Goal: Communication & Community: Answer question/provide support

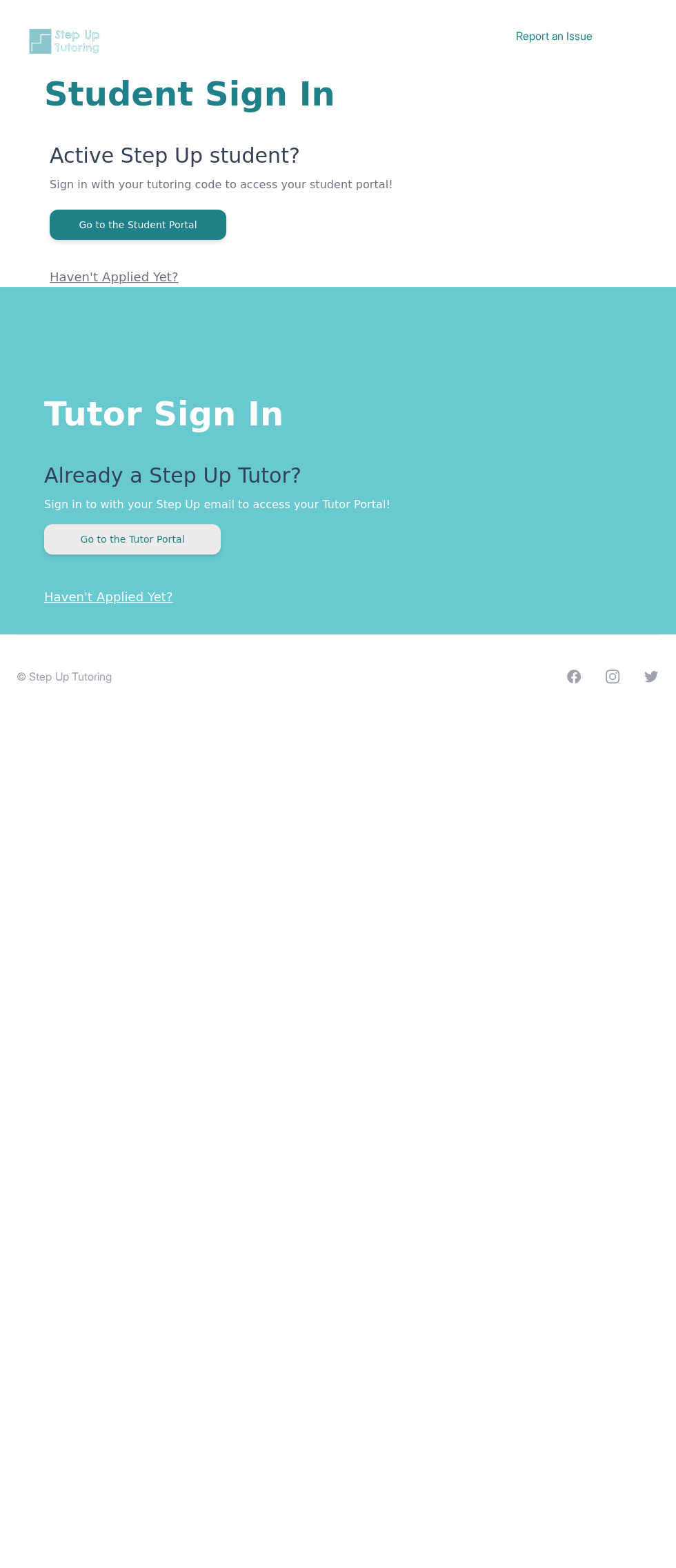
click at [134, 528] on button "Go to the Tutor Portal" at bounding box center [132, 540] width 177 height 30
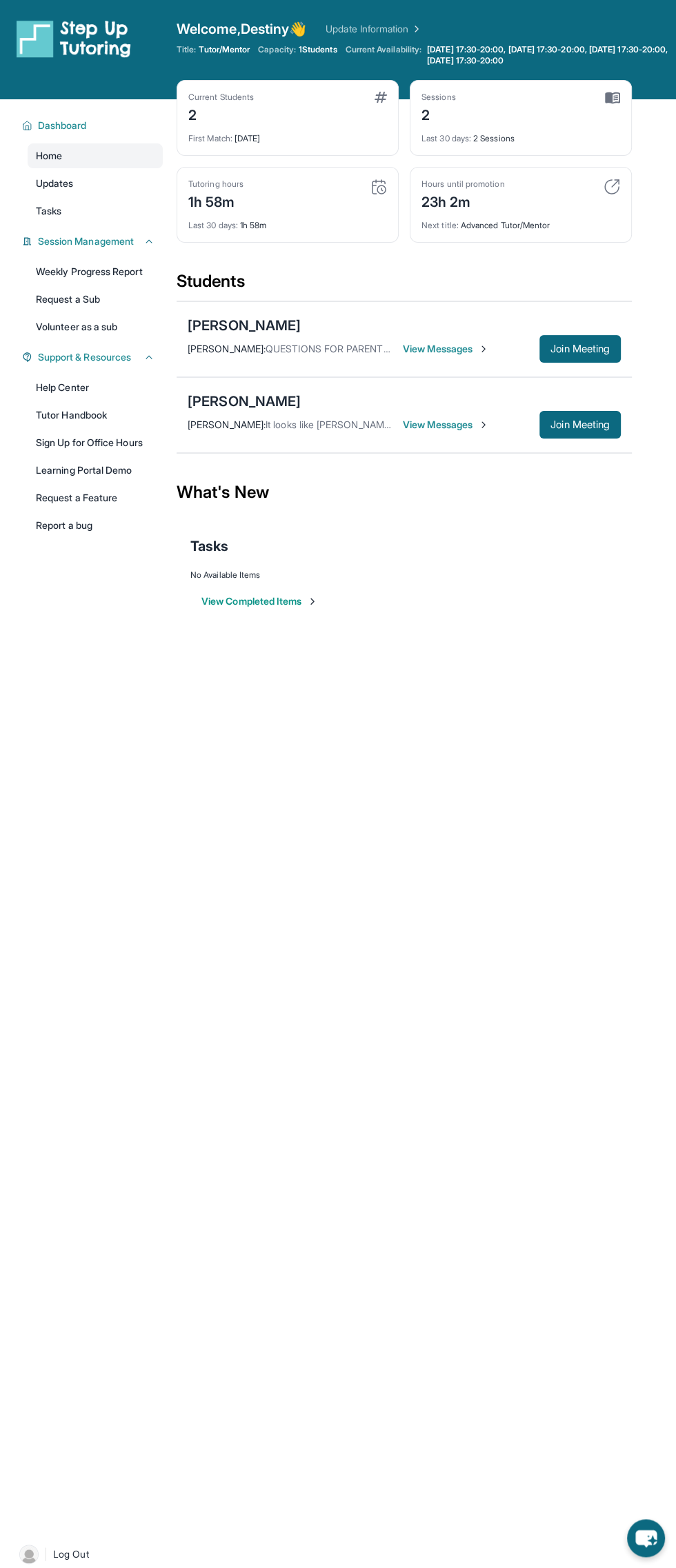
click at [317, 52] on span "1 Students" at bounding box center [318, 49] width 39 height 11
click at [305, 1075] on div "Open sidebar Welcome, Destiny 👋 Update Information Title: Tutor/Mentor Capacity…" at bounding box center [338, 784] width 676 height 1568
click at [432, 894] on div "Open sidebar Welcome, Destiny 👋 Update Information Title: Tutor/Mentor Capacity…" at bounding box center [338, 784] width 676 height 1568
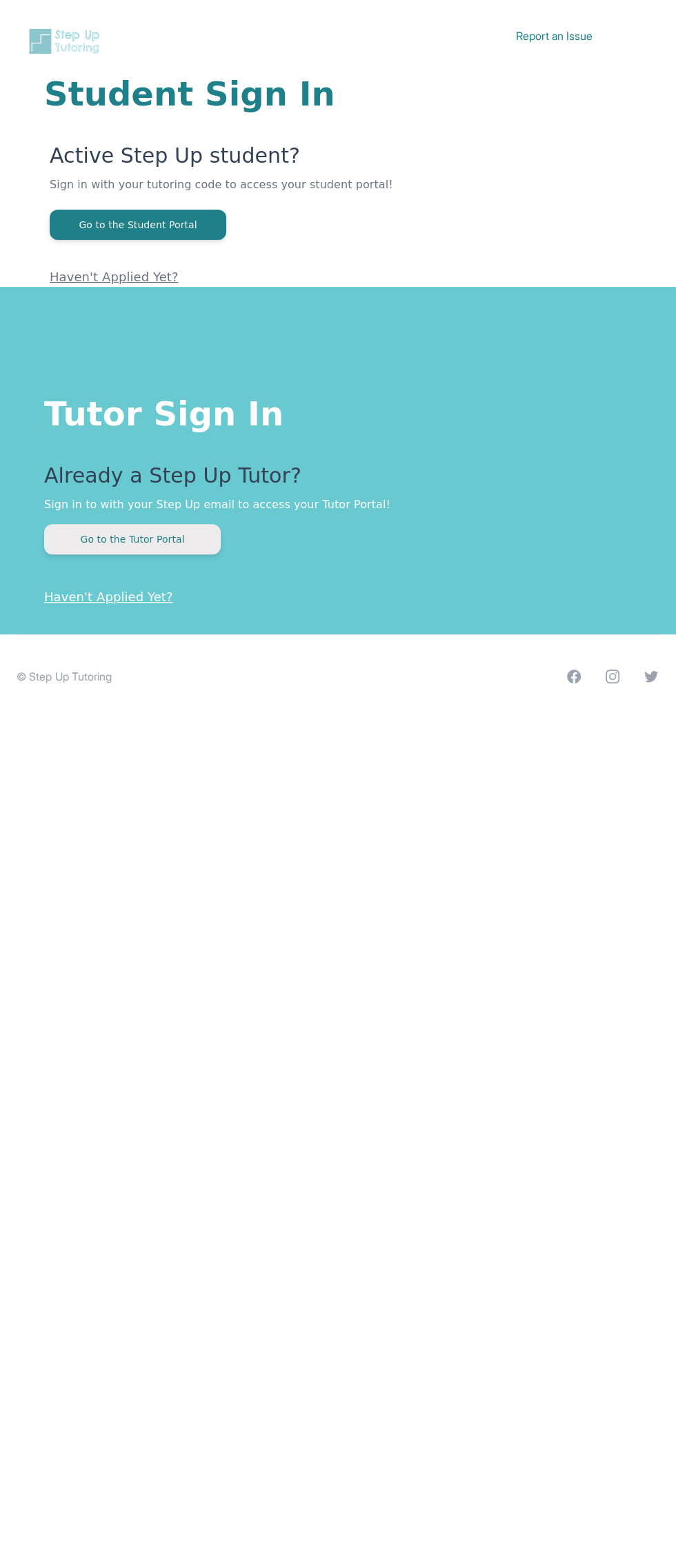
click at [174, 539] on button "Go to the Tutor Portal" at bounding box center [132, 540] width 177 height 30
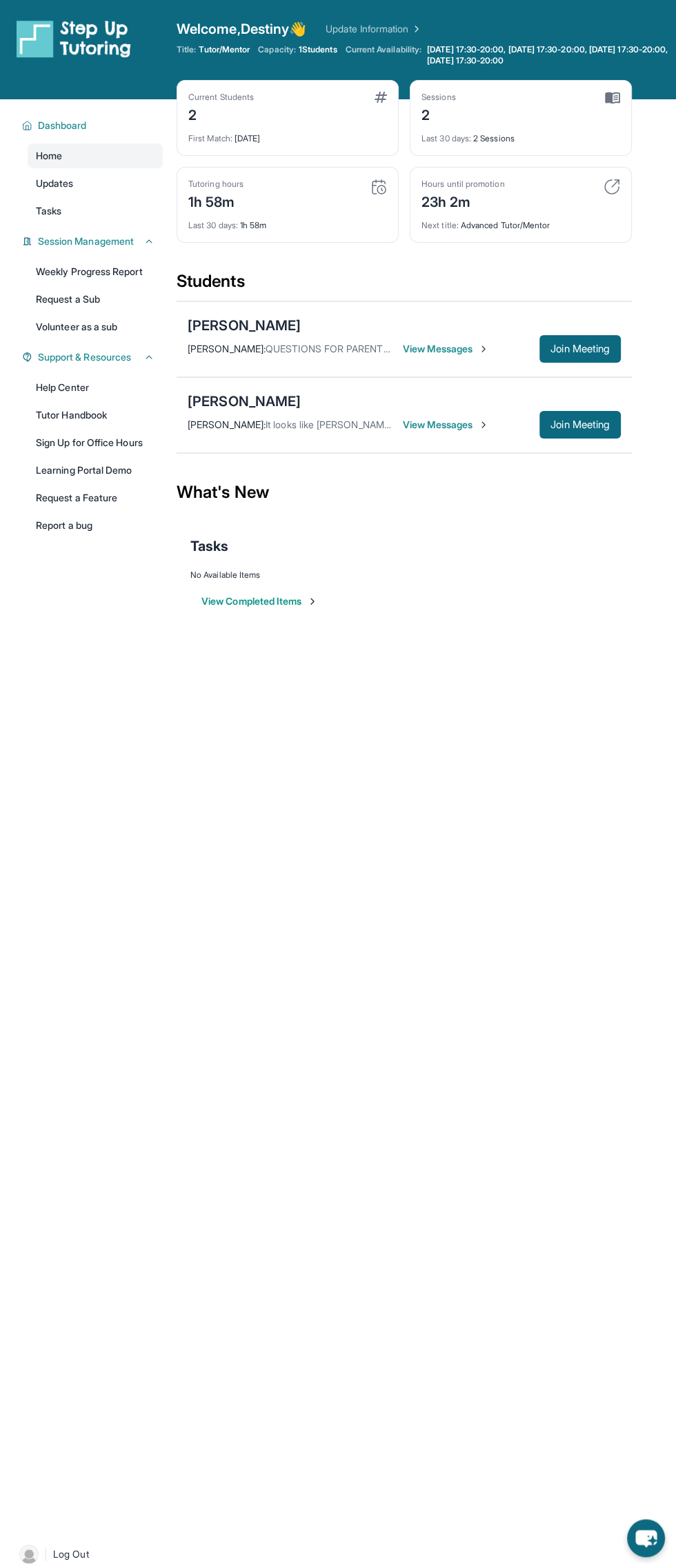
click at [455, 421] on span "View Messages" at bounding box center [446, 424] width 86 height 14
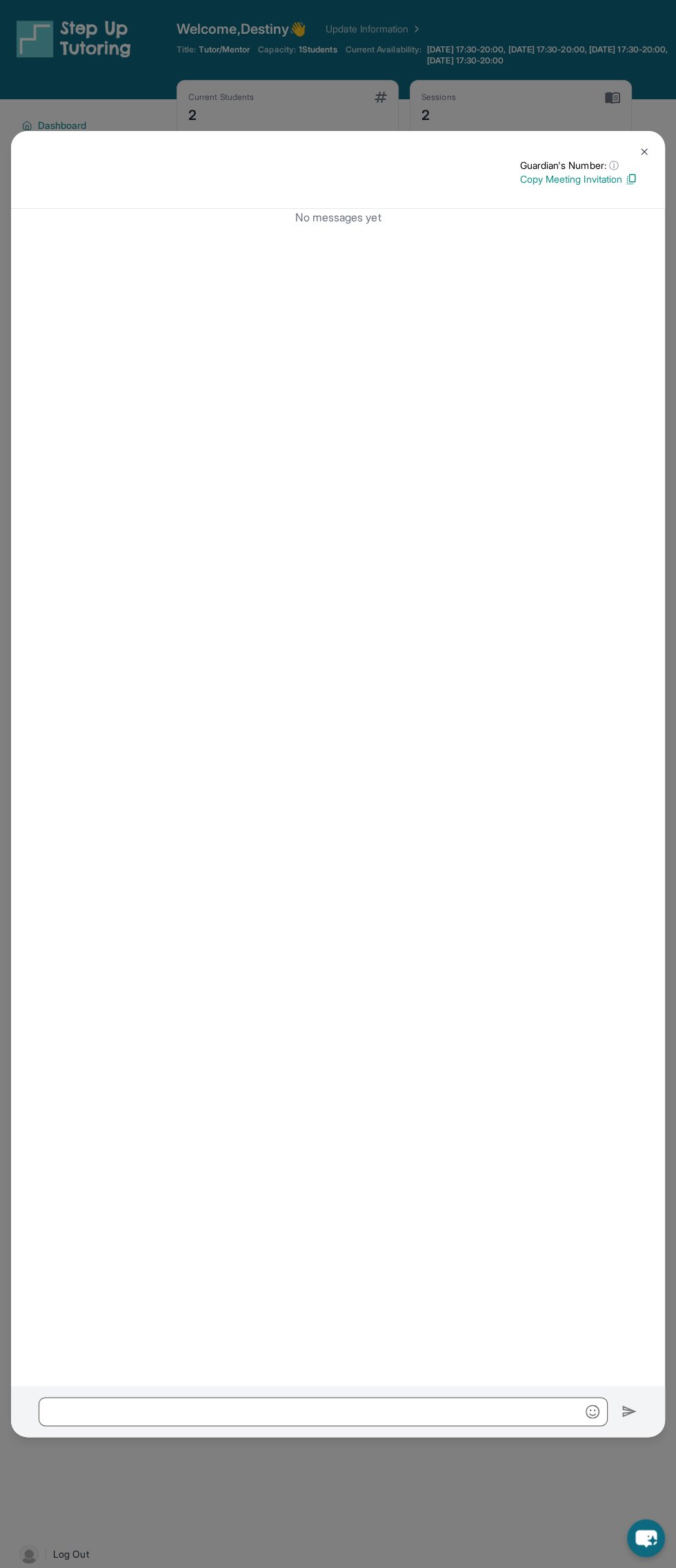
click at [643, 152] on img at bounding box center [644, 152] width 11 height 11
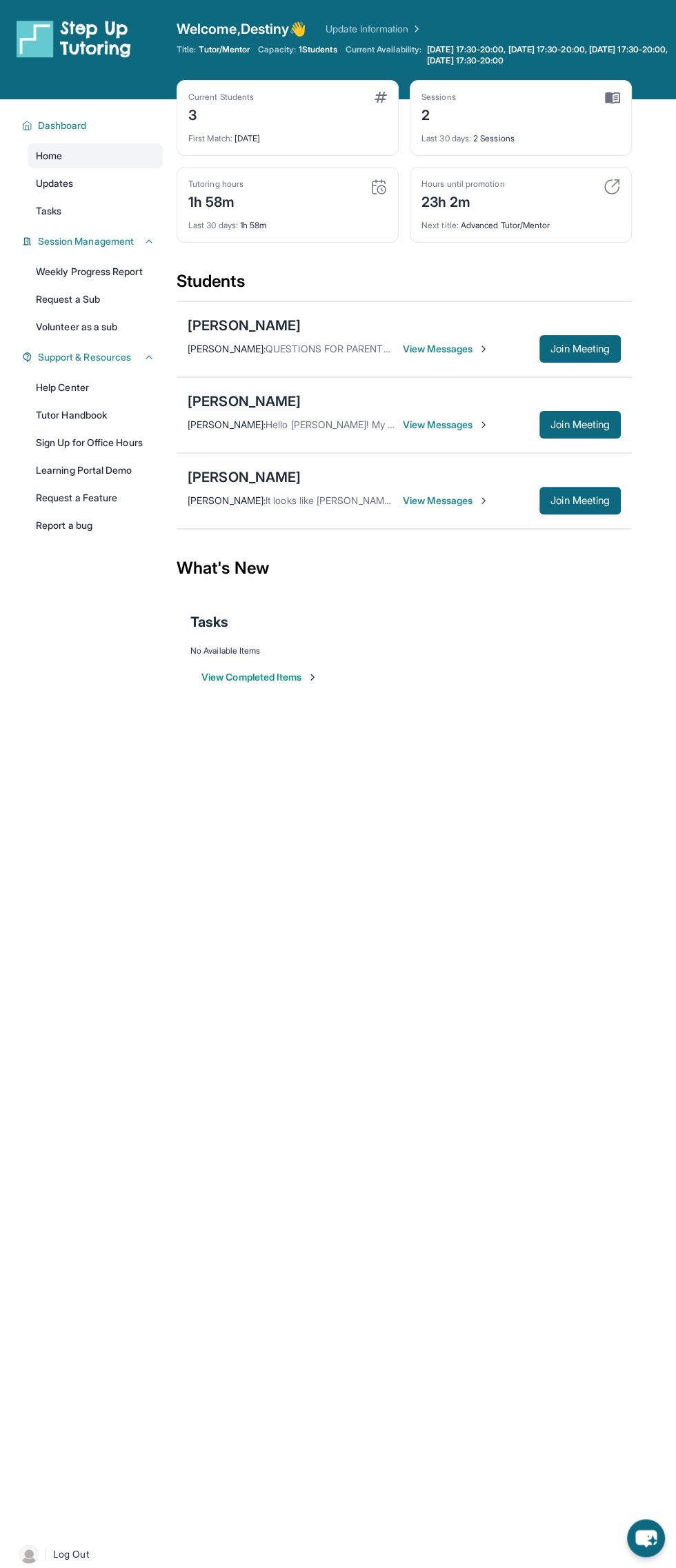
click at [261, 404] on div "[PERSON_NAME]" at bounding box center [243, 401] width 113 height 19
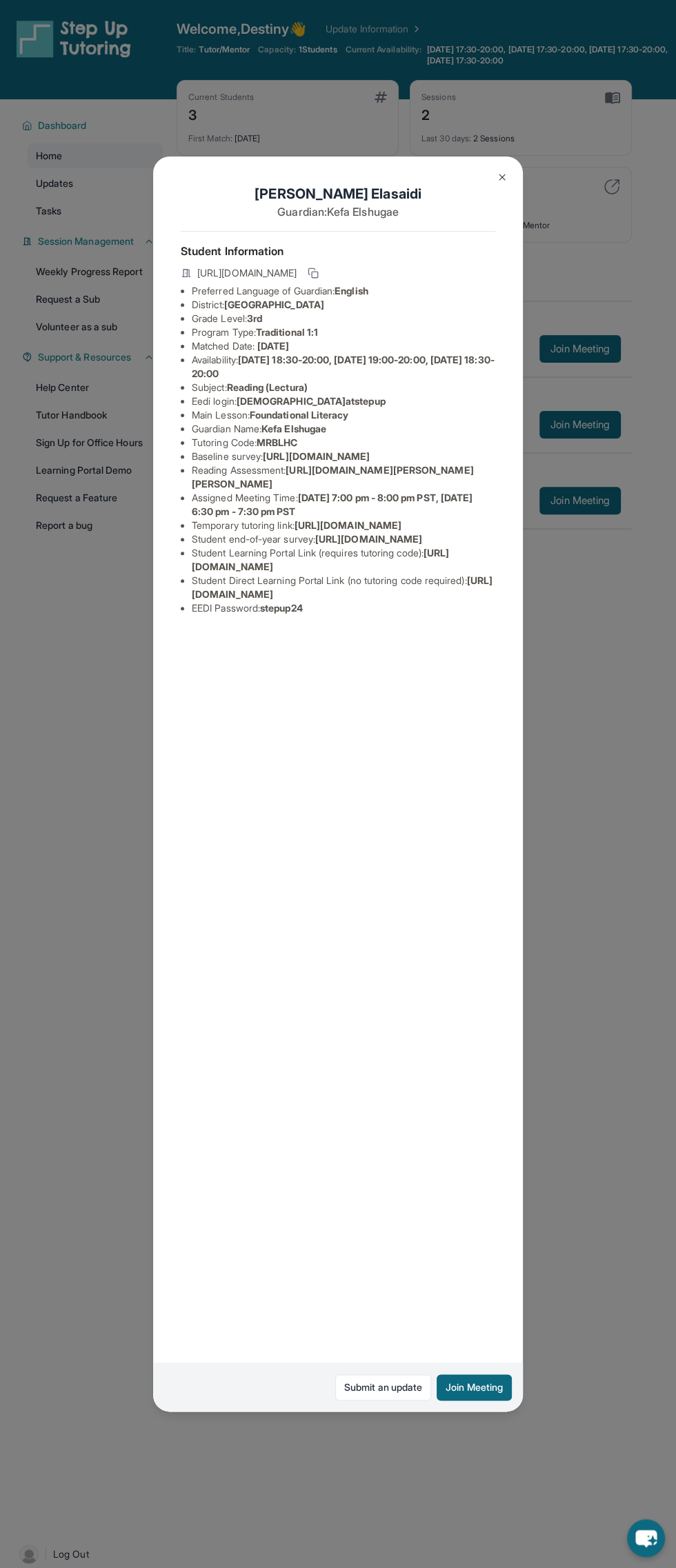
click at [502, 177] on img at bounding box center [502, 177] width 11 height 11
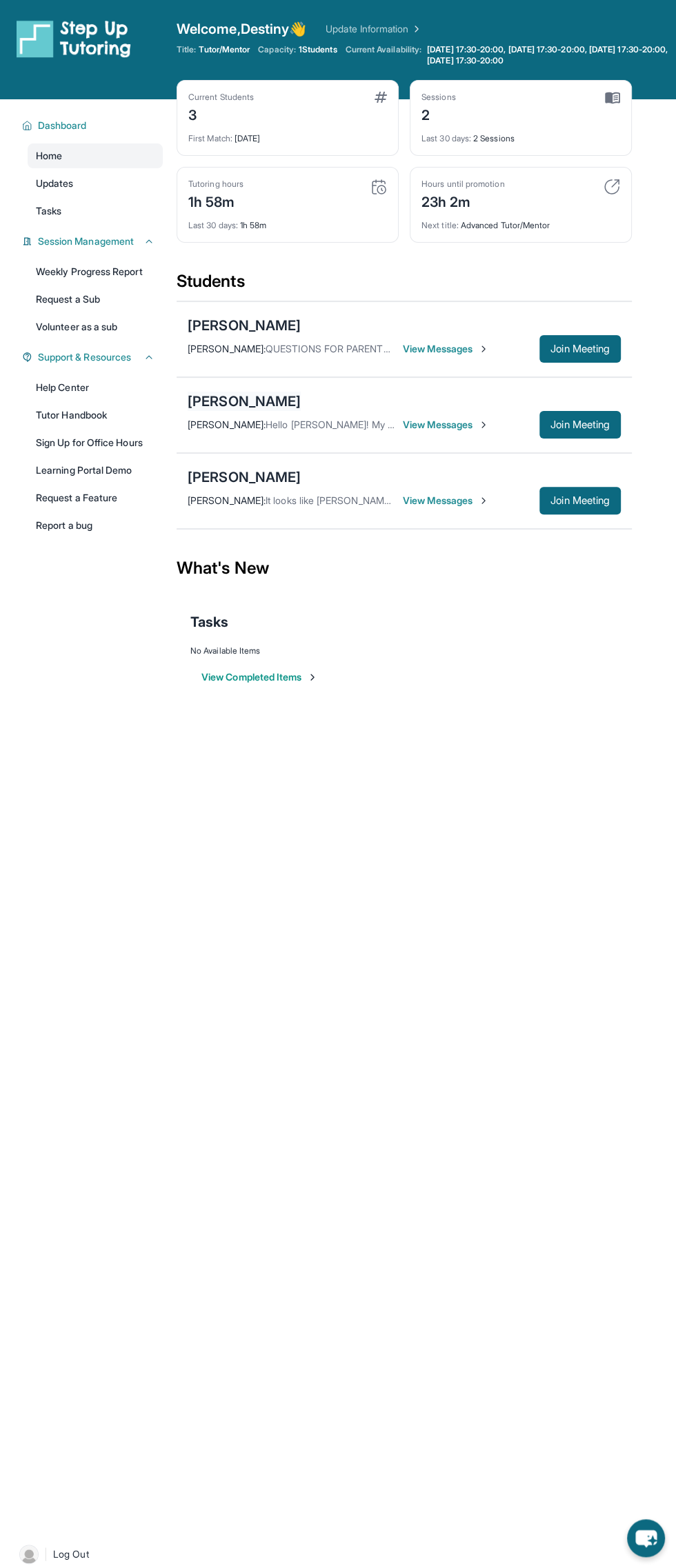
click at [241, 395] on div "[PERSON_NAME]" at bounding box center [243, 401] width 113 height 19
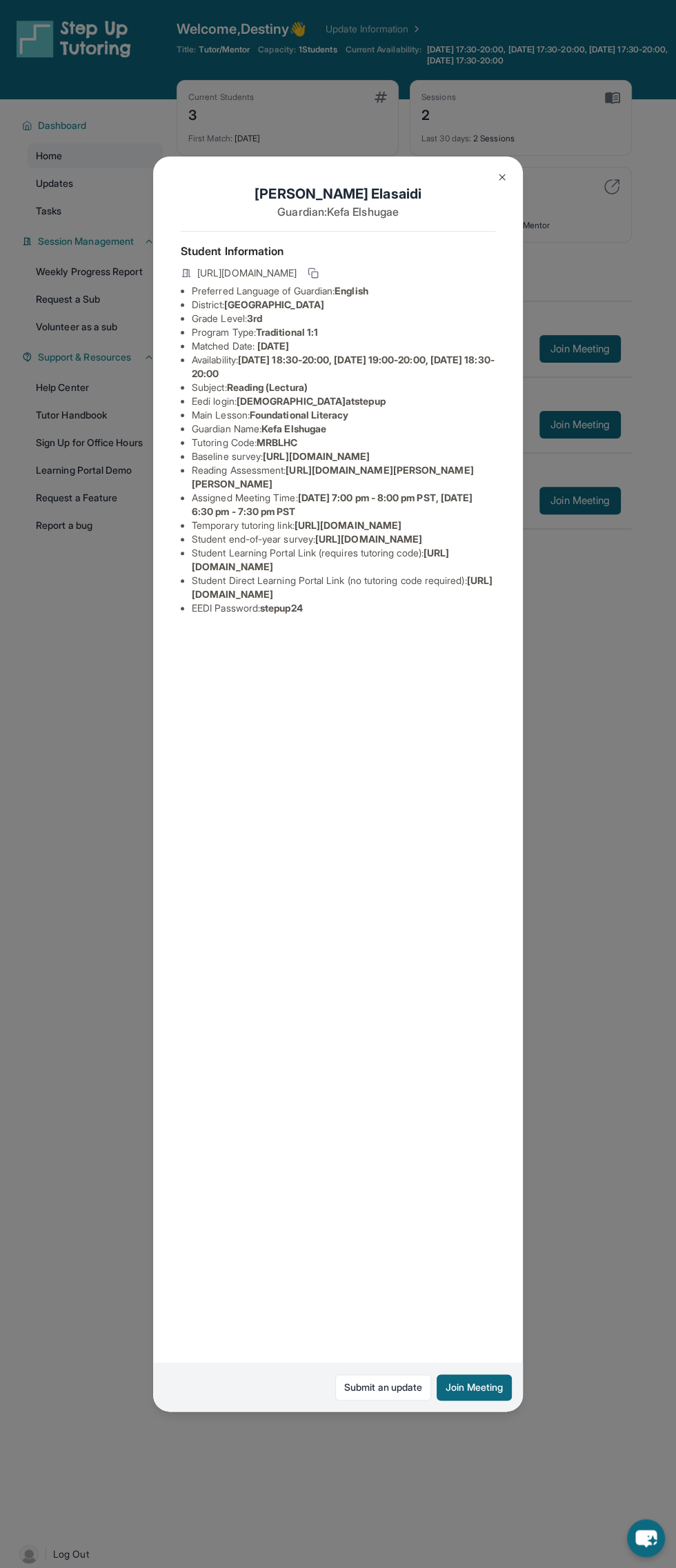
click at [499, 179] on img at bounding box center [502, 177] width 11 height 11
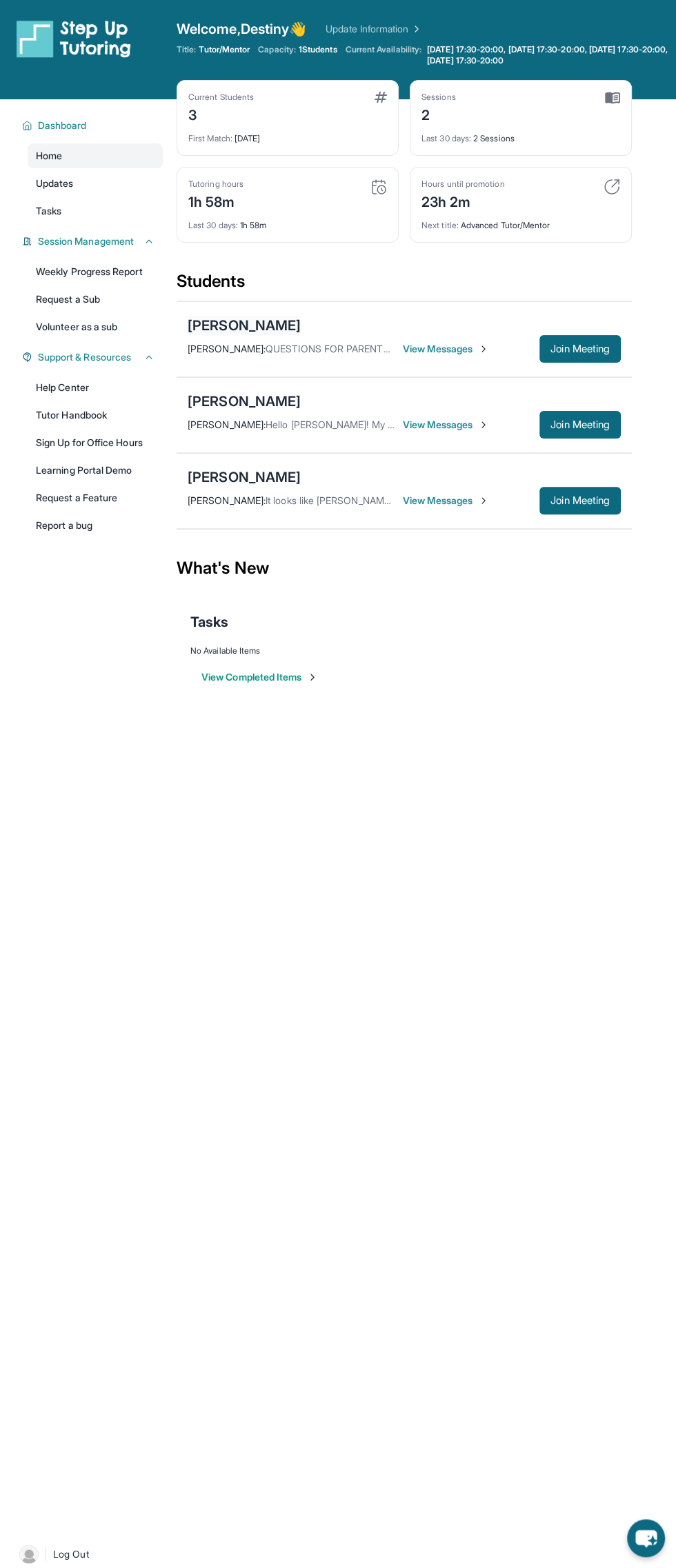
click at [241, 330] on div "[PERSON_NAME]" at bounding box center [243, 325] width 113 height 19
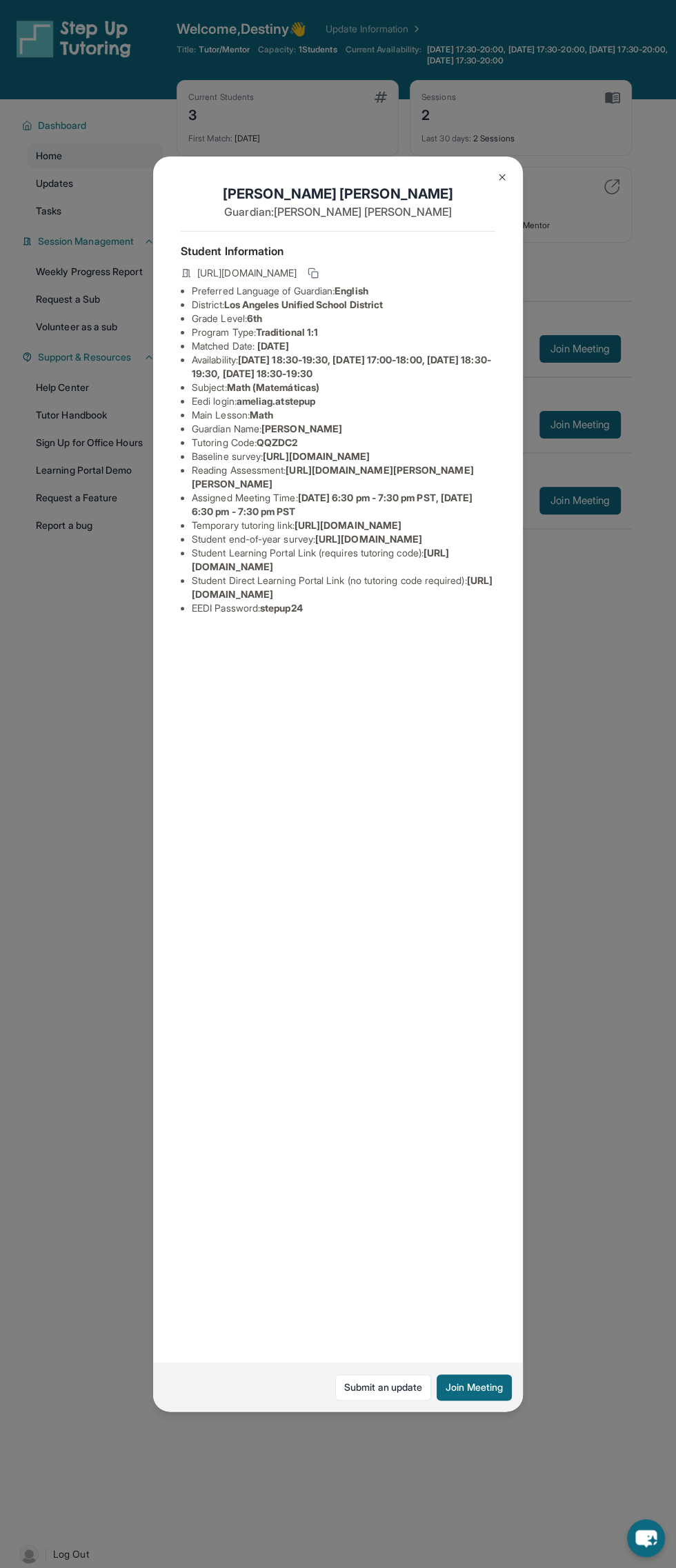
click at [502, 177] on img at bounding box center [502, 177] width 11 height 11
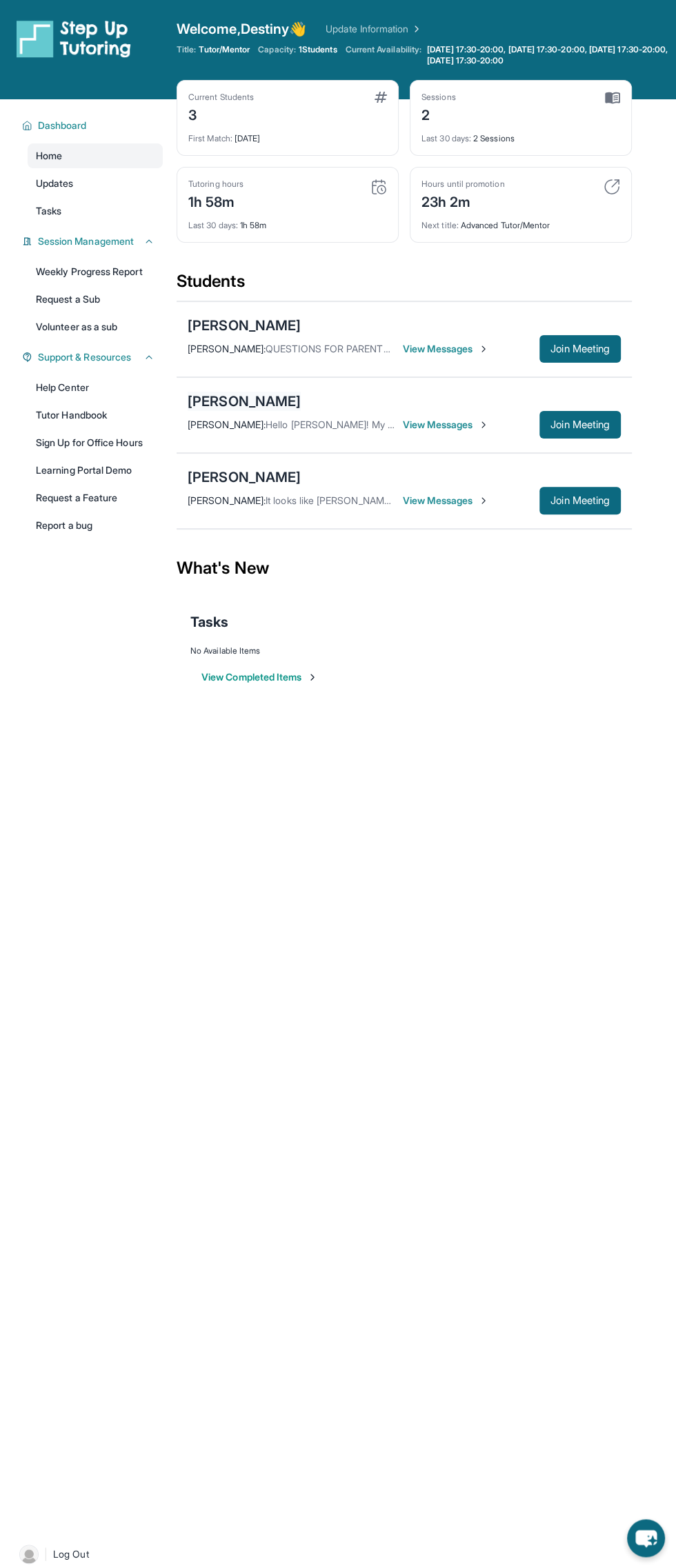
click at [268, 399] on div "Mohammed Elasaidi" at bounding box center [243, 401] width 113 height 19
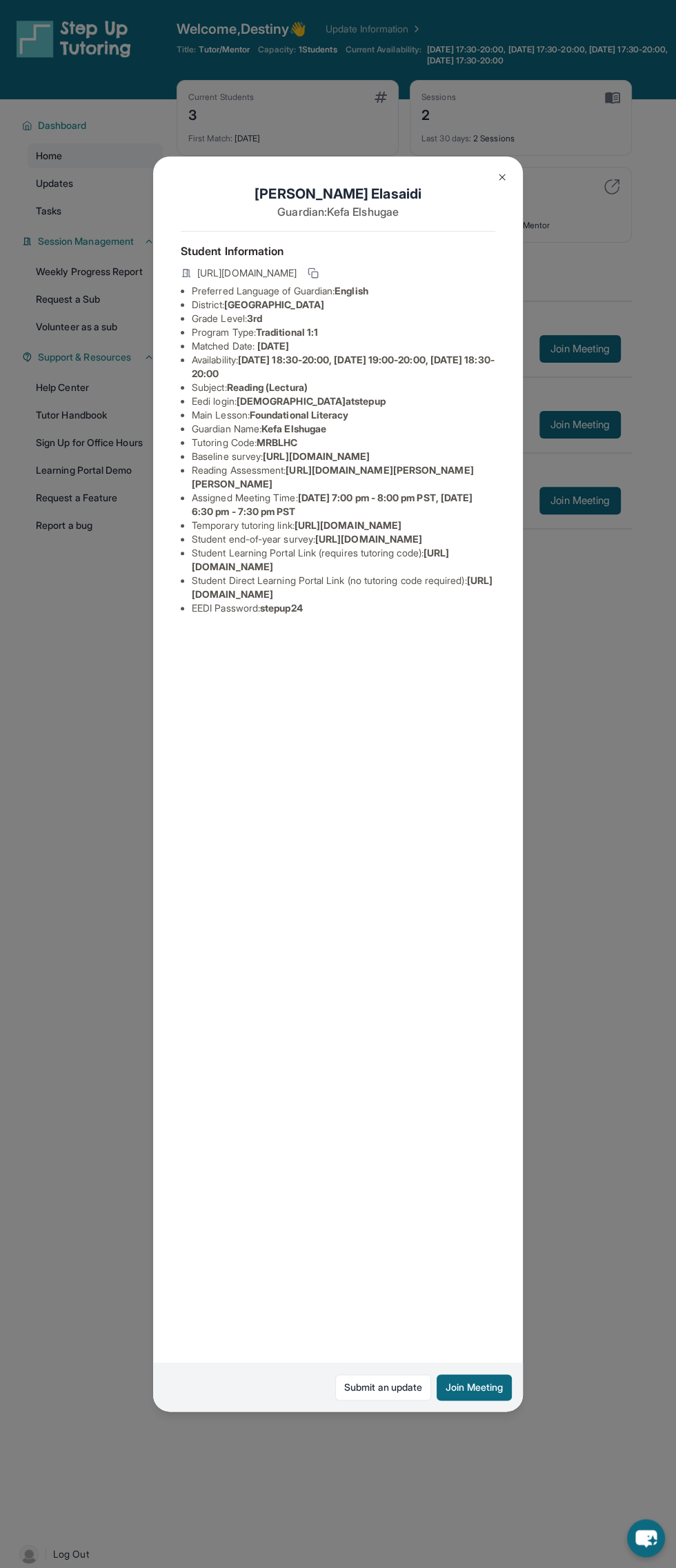
click at [502, 177] on img at bounding box center [502, 177] width 11 height 11
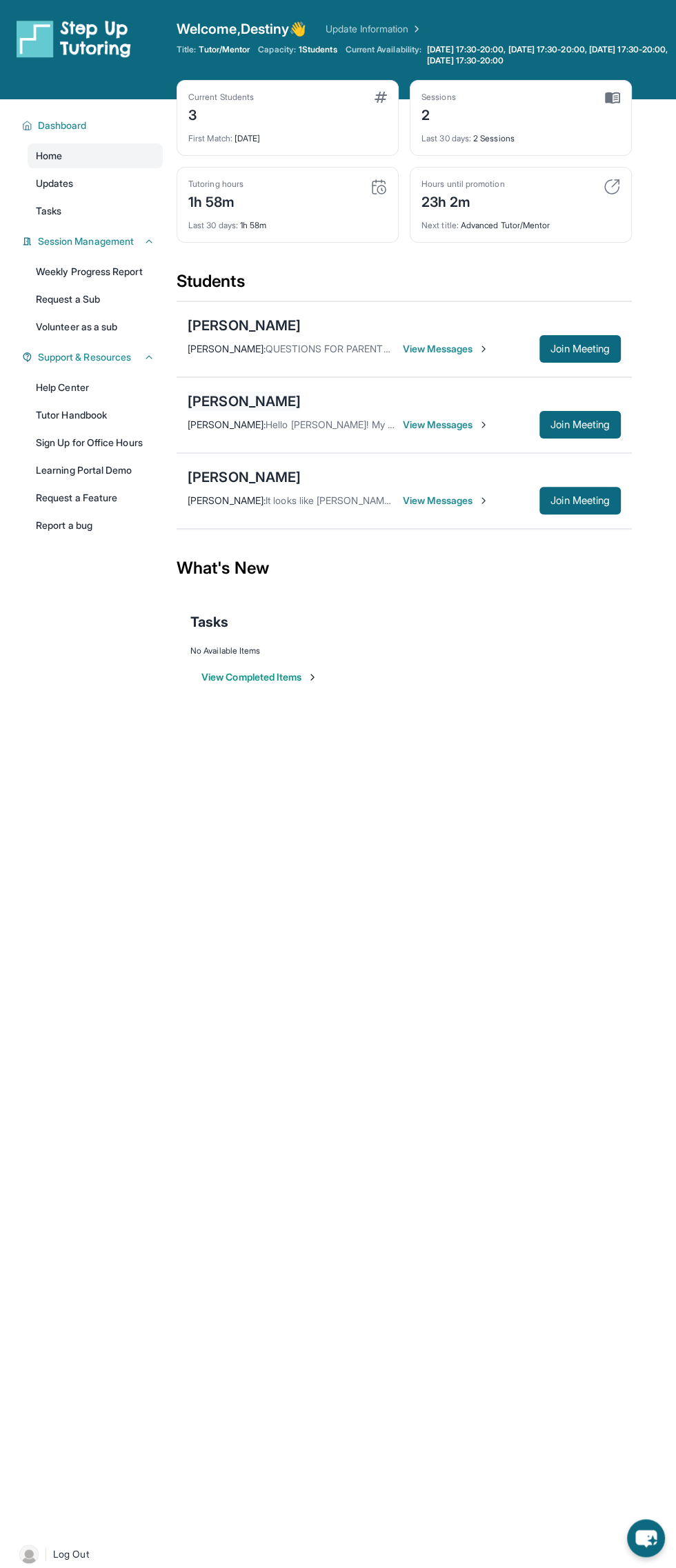
click at [261, 394] on div "Mohammed Elasaidi" at bounding box center [243, 401] width 113 height 19
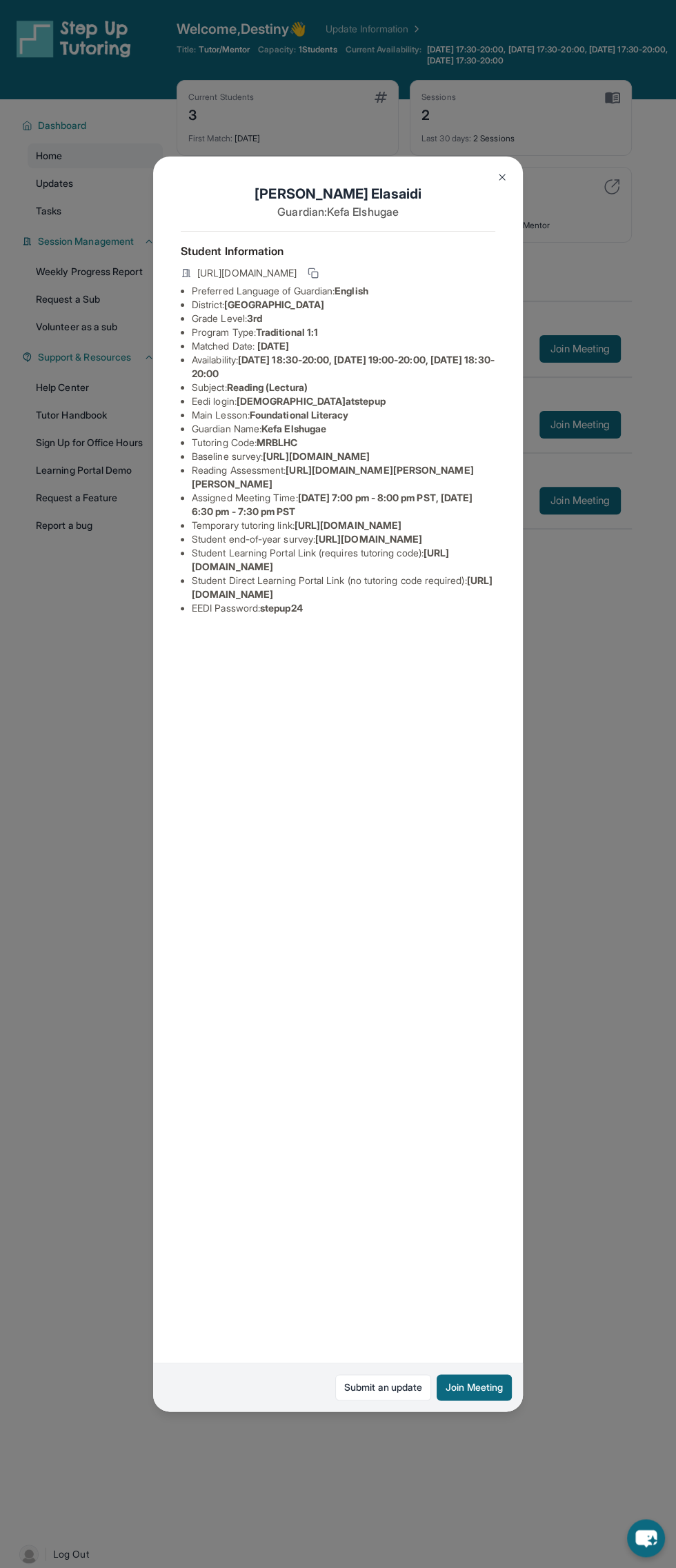
click at [502, 177] on img at bounding box center [502, 177] width 11 height 11
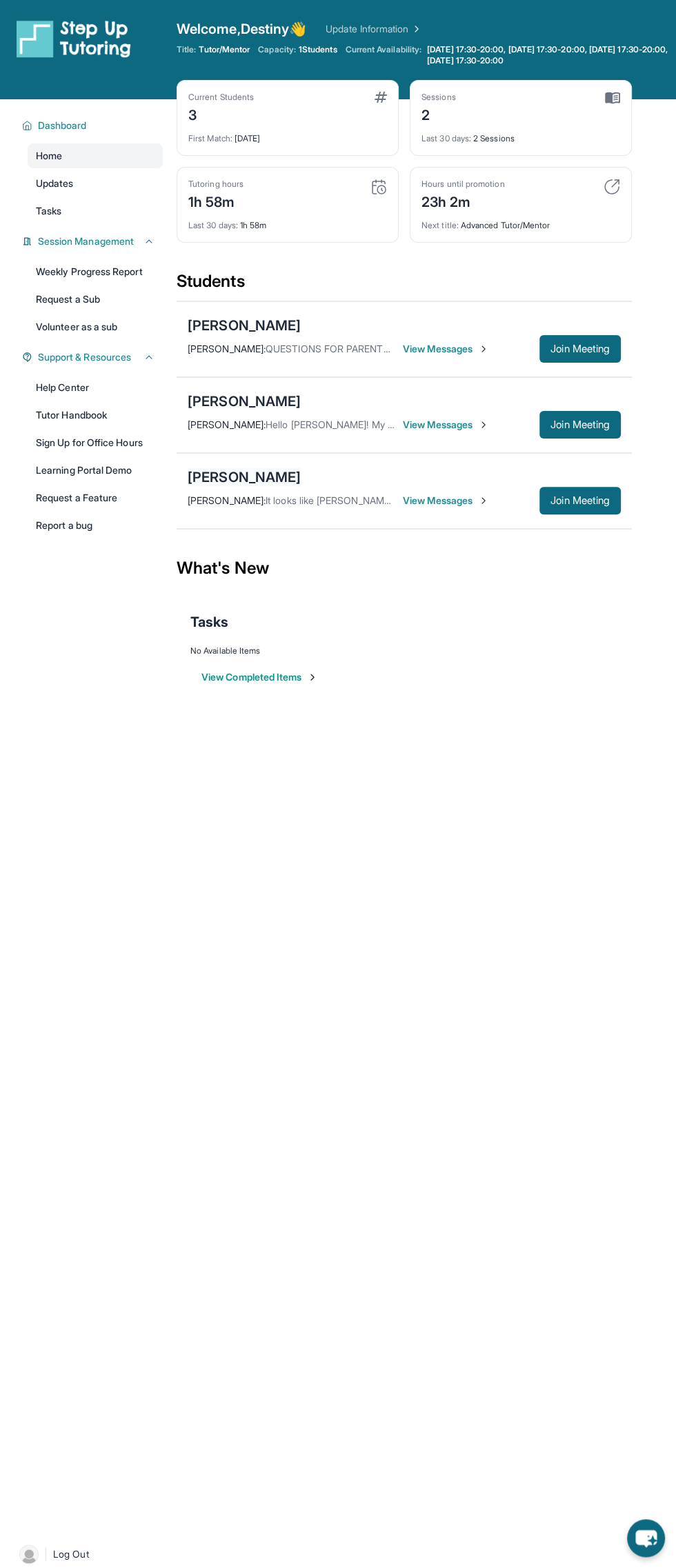
click at [235, 468] on div "[PERSON_NAME]" at bounding box center [243, 477] width 113 height 19
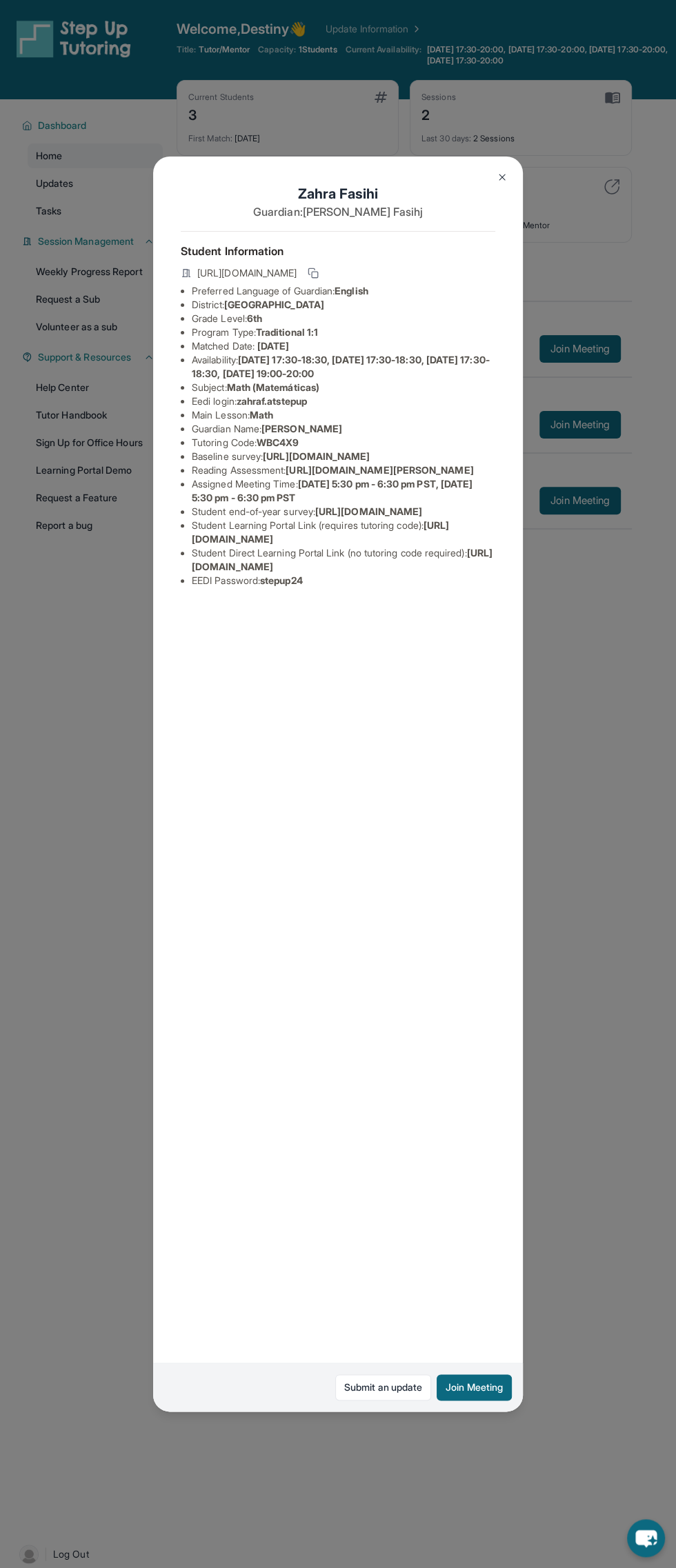
click at [497, 172] on img at bounding box center [502, 177] width 11 height 11
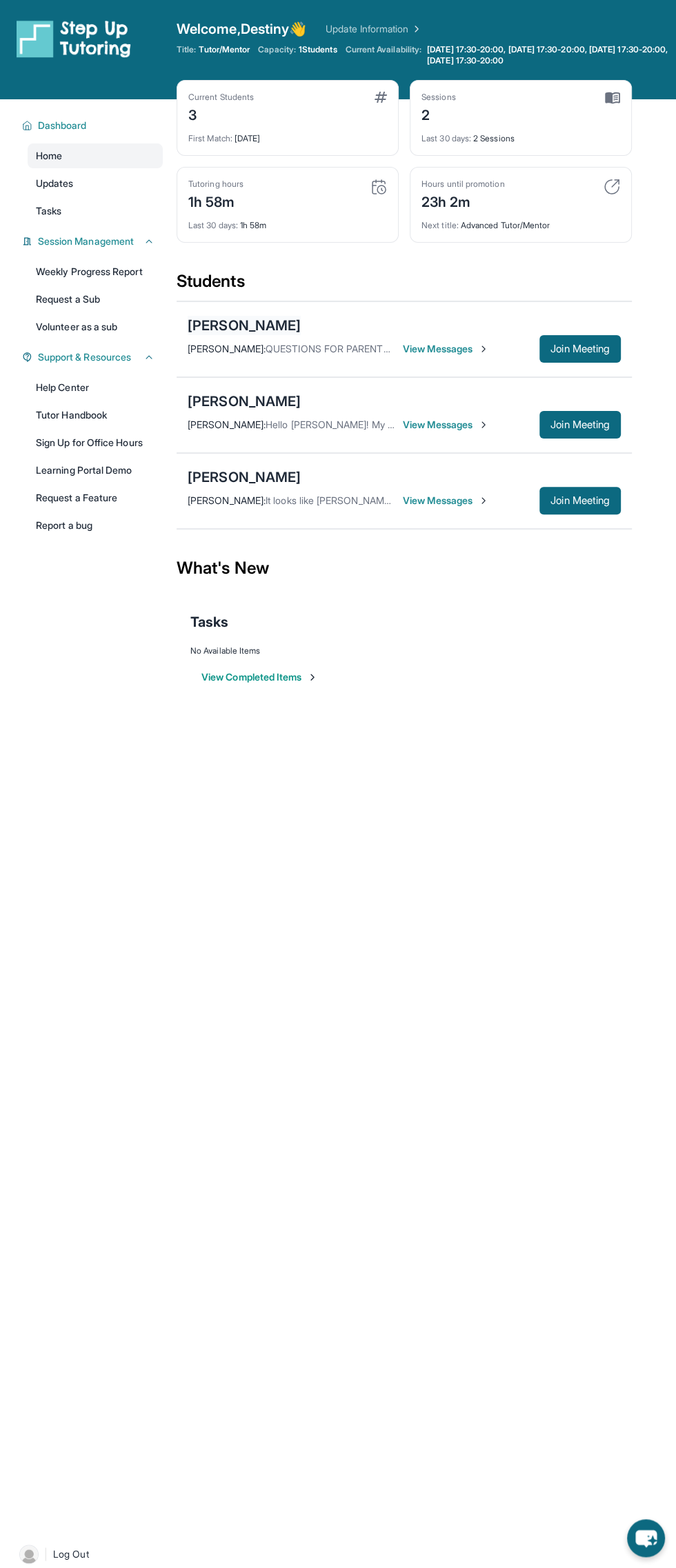
click at [246, 331] on div "[PERSON_NAME]" at bounding box center [243, 325] width 113 height 19
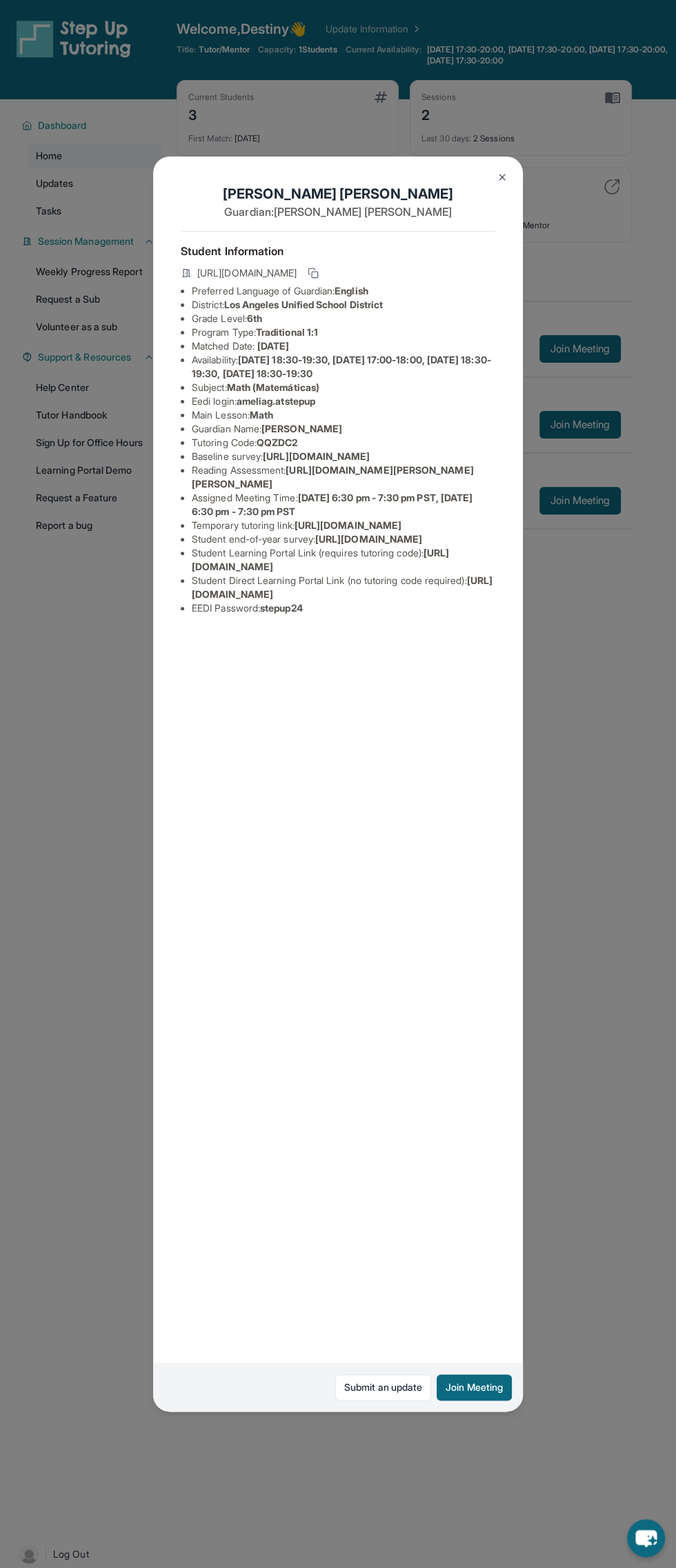
click at [502, 177] on img at bounding box center [502, 177] width 11 height 11
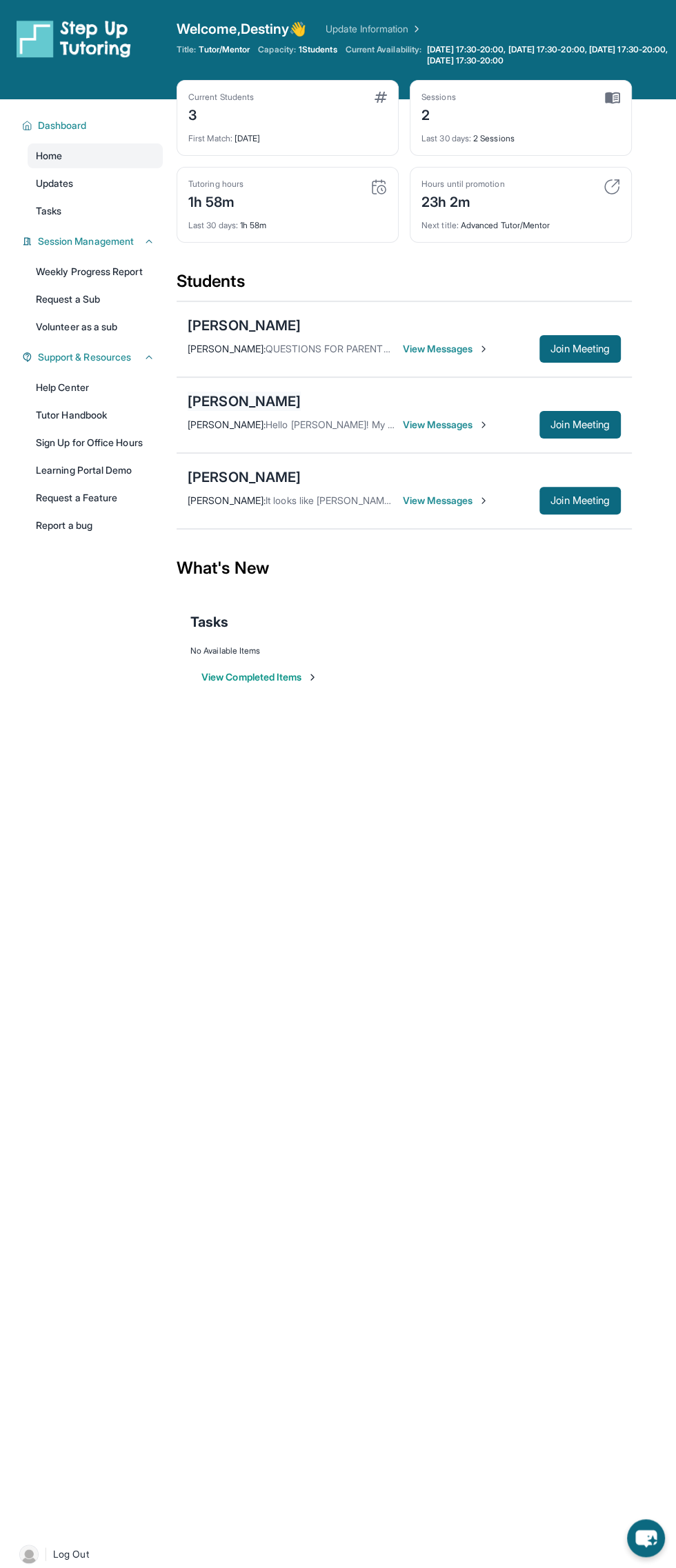
click at [274, 400] on div "[PERSON_NAME]" at bounding box center [243, 401] width 113 height 19
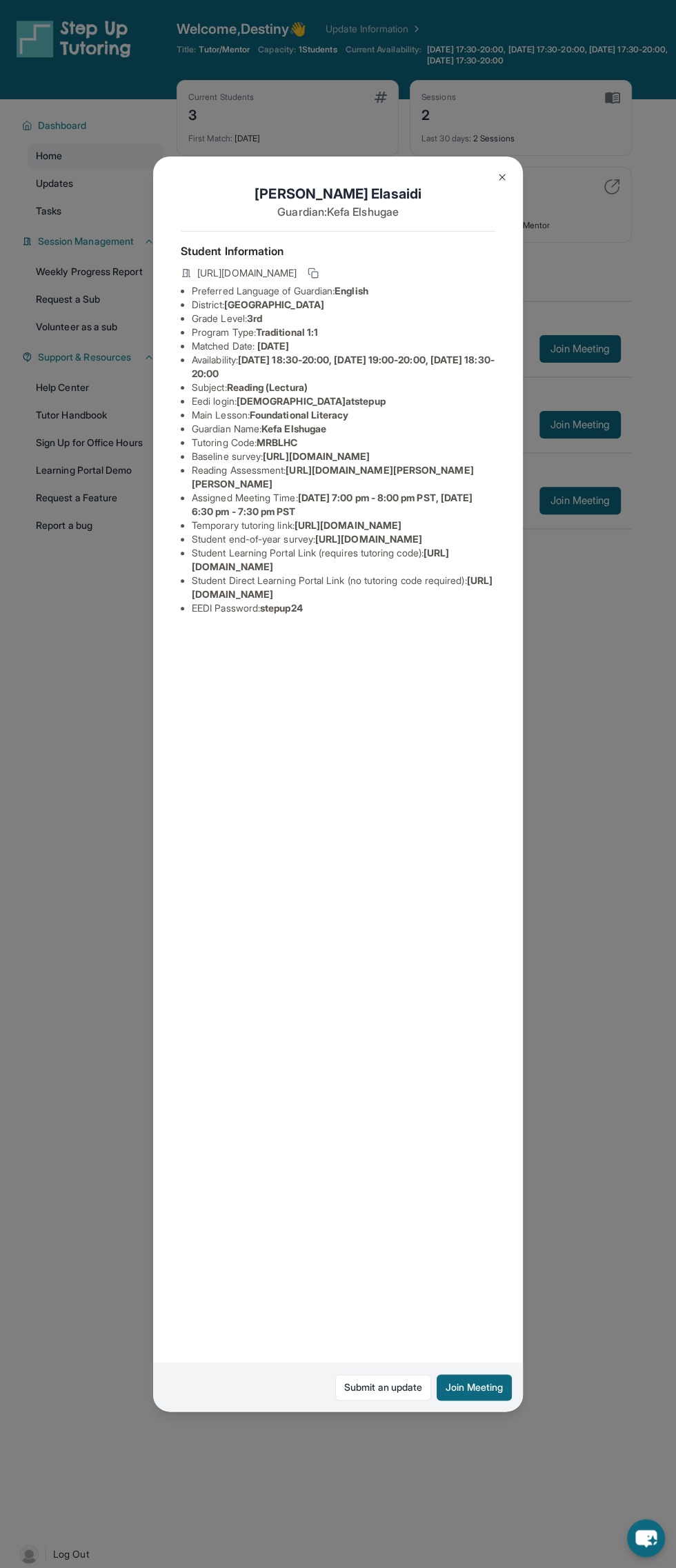
click at [501, 175] on img at bounding box center [502, 177] width 11 height 11
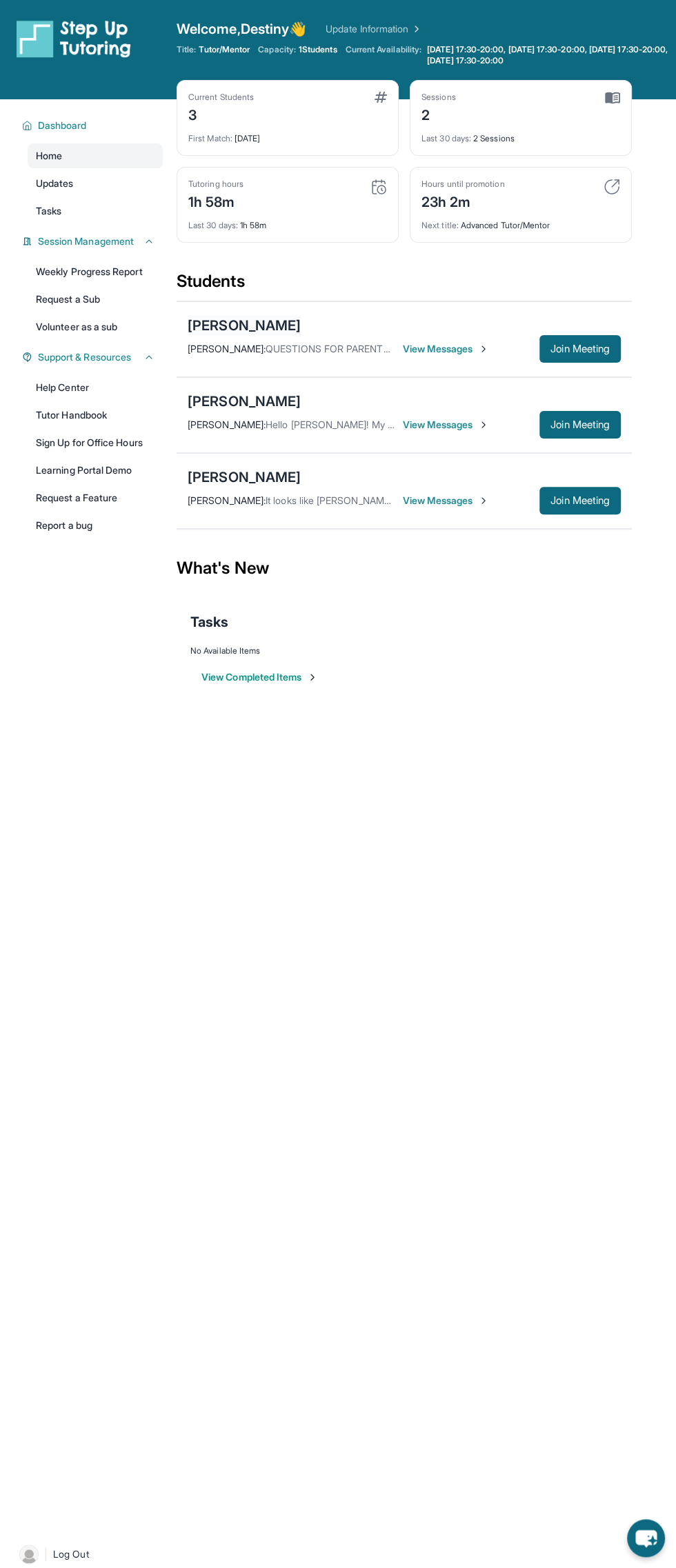
click at [225, 327] on div "[PERSON_NAME]" at bounding box center [243, 325] width 113 height 19
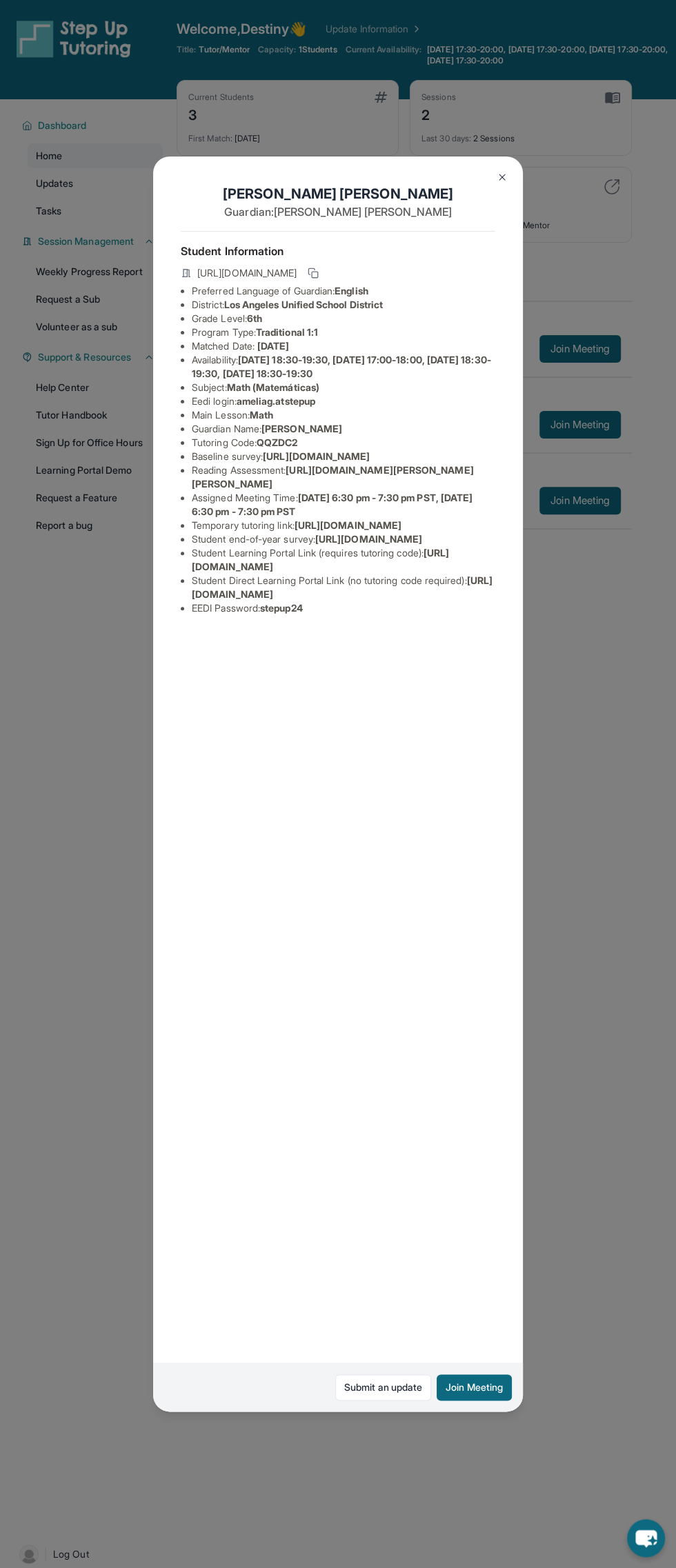
click at [502, 177] on img at bounding box center [502, 177] width 11 height 11
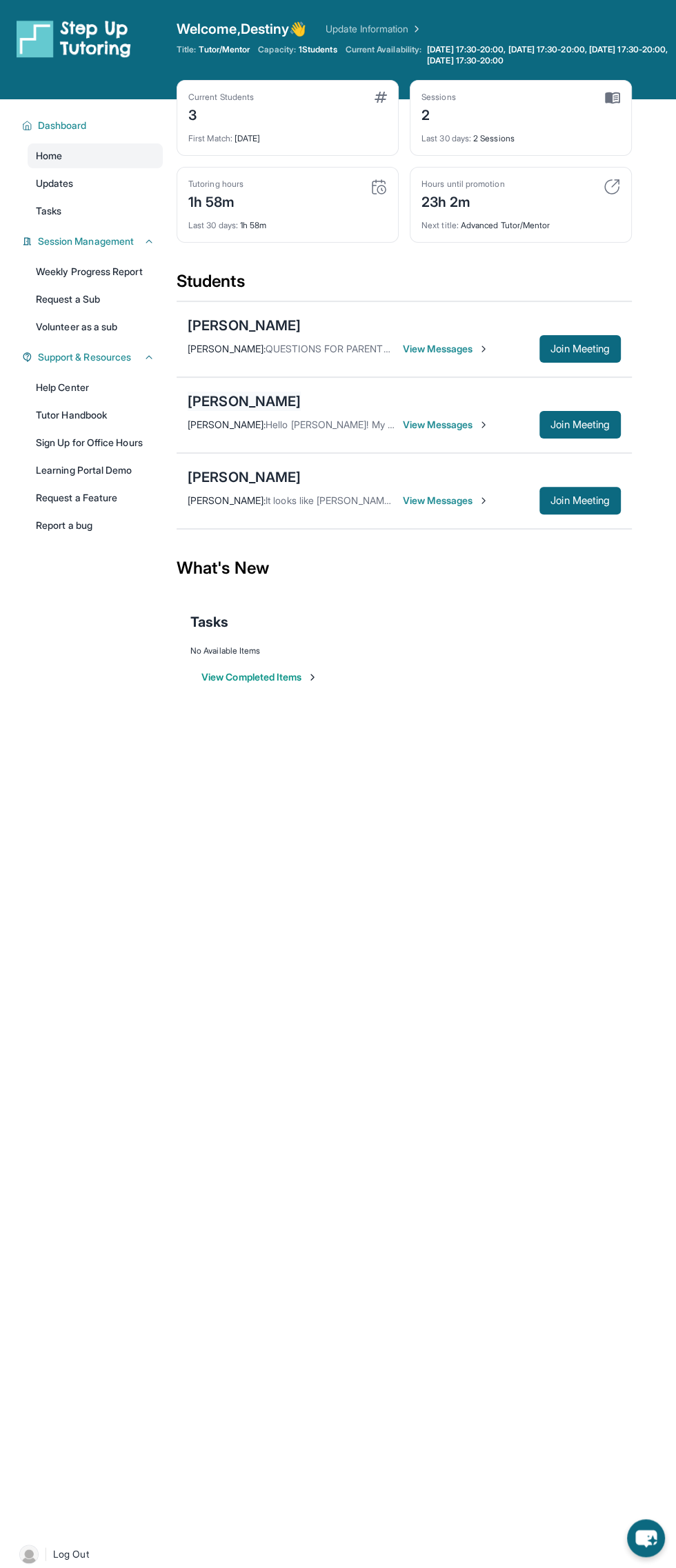
click at [280, 398] on div "[PERSON_NAME]" at bounding box center [243, 401] width 113 height 19
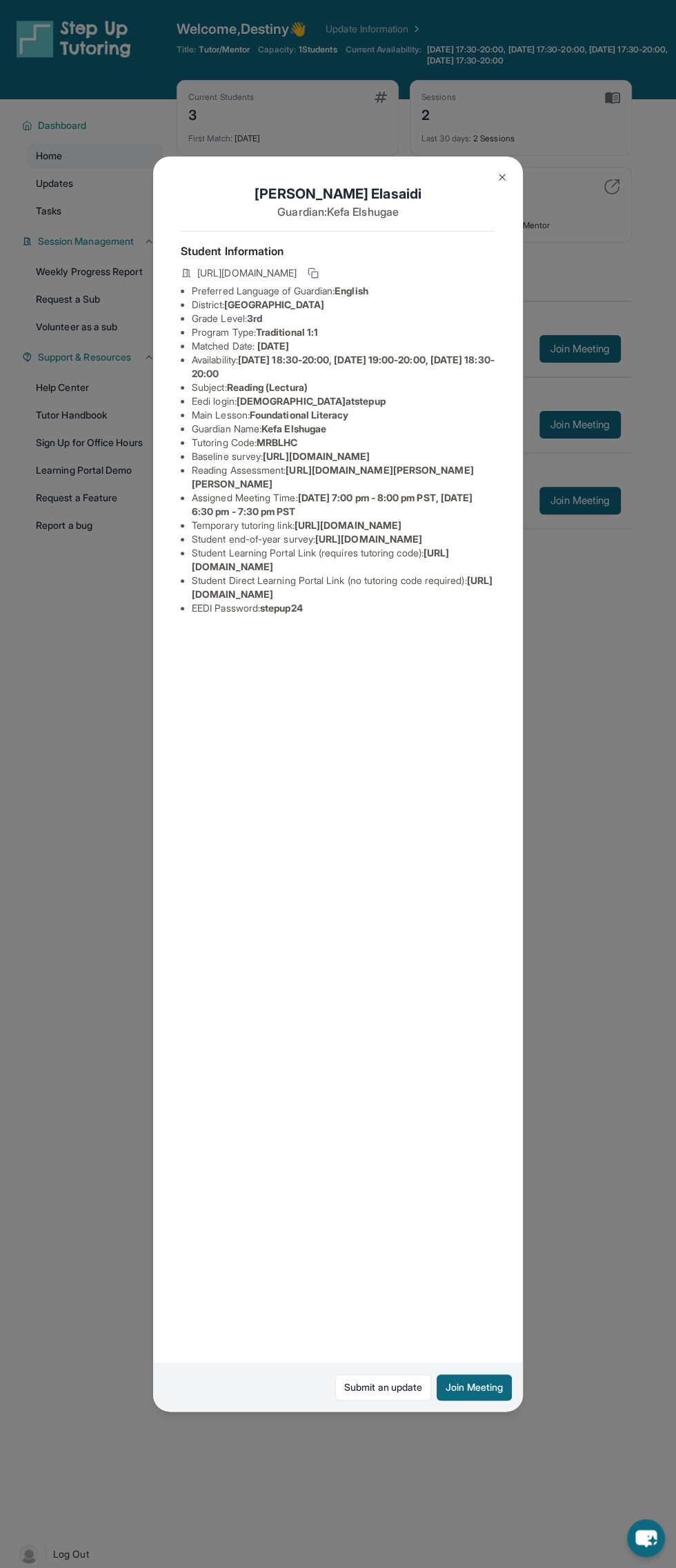
click at [502, 177] on img at bounding box center [502, 177] width 11 height 11
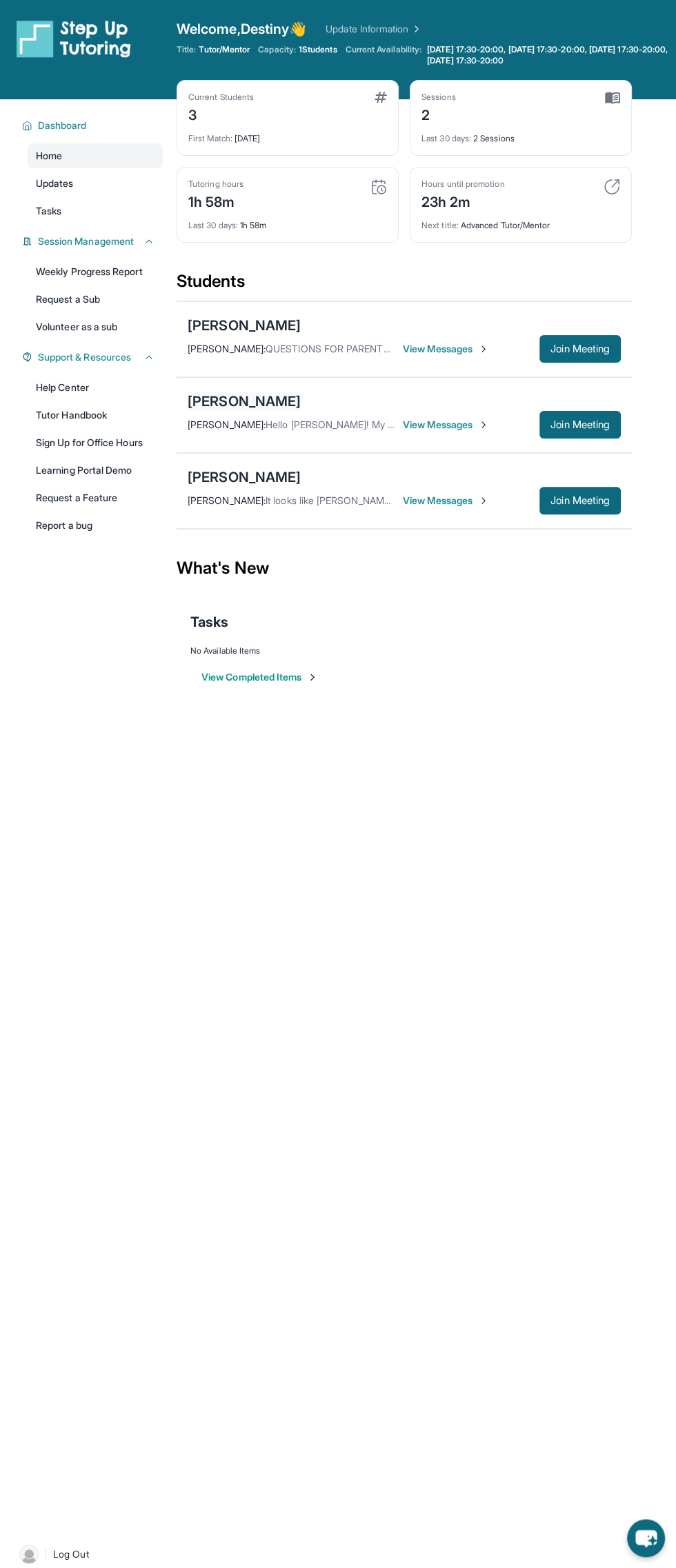
click at [299, 393] on div "[PERSON_NAME]" at bounding box center [243, 401] width 113 height 19
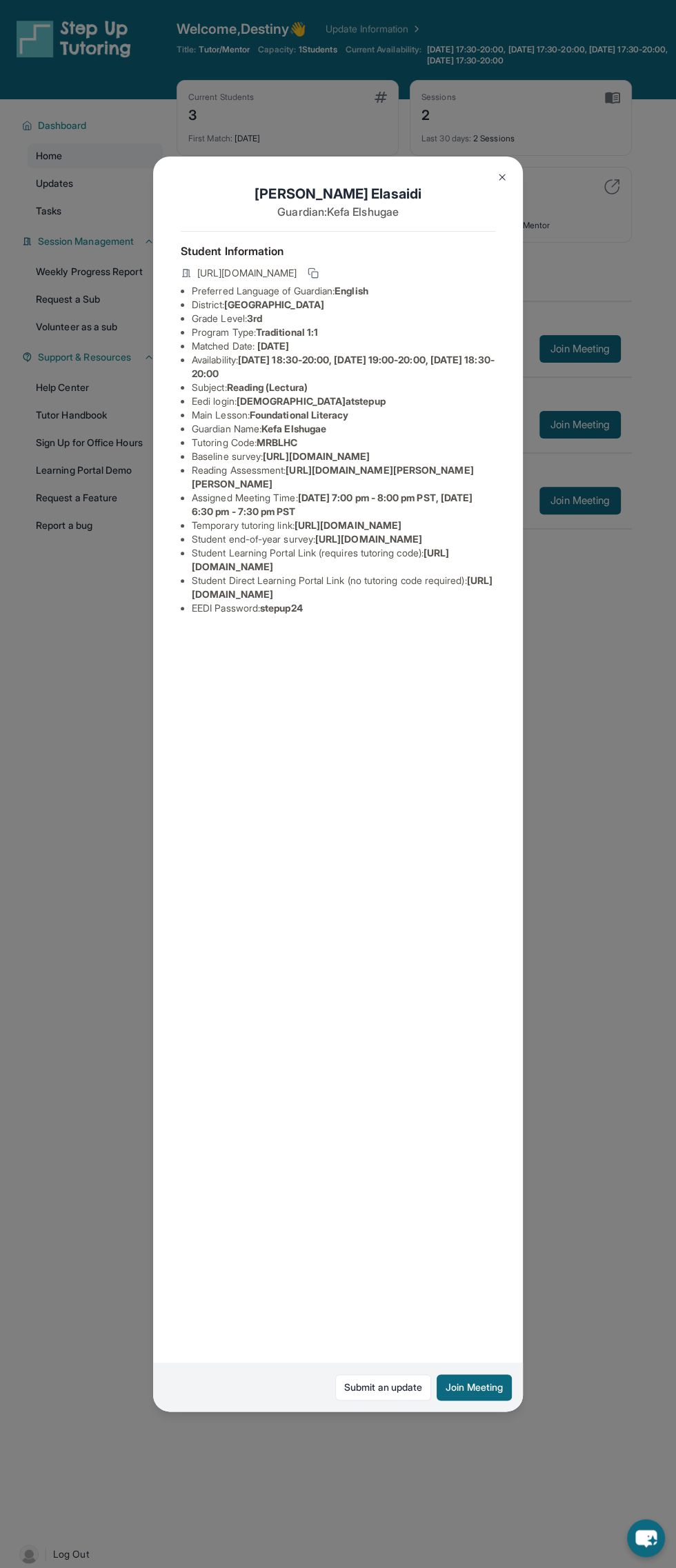
click at [502, 177] on img at bounding box center [502, 177] width 11 height 11
